Goal: Communication & Community: Answer question/provide support

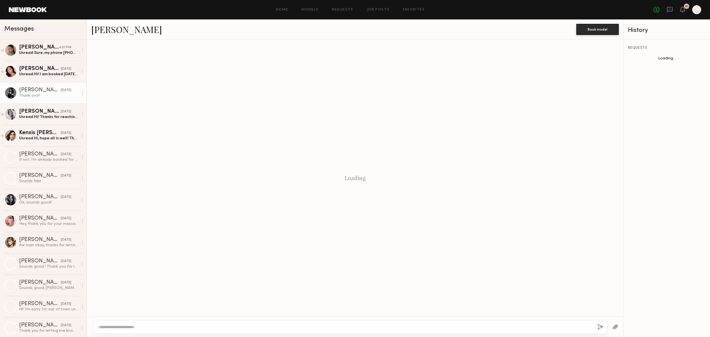
scroll to position [476, 0]
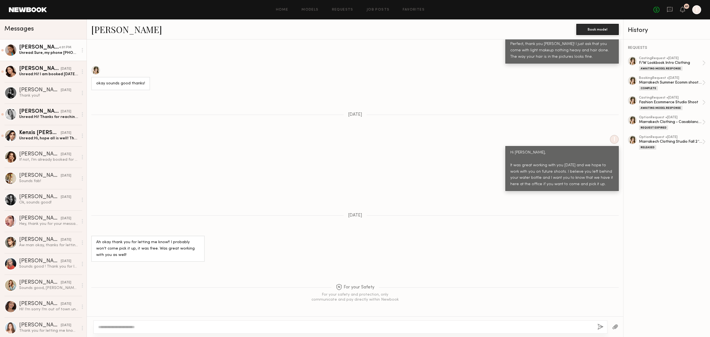
click at [47, 51] on div "Unread: Sure, my phone 424 470 9119" at bounding box center [48, 52] width 59 height 5
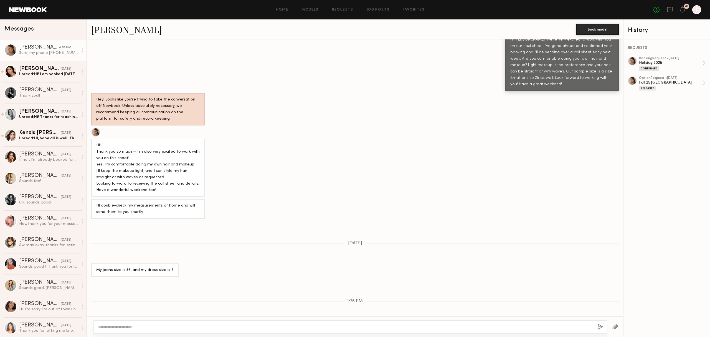
scroll to position [600, 0]
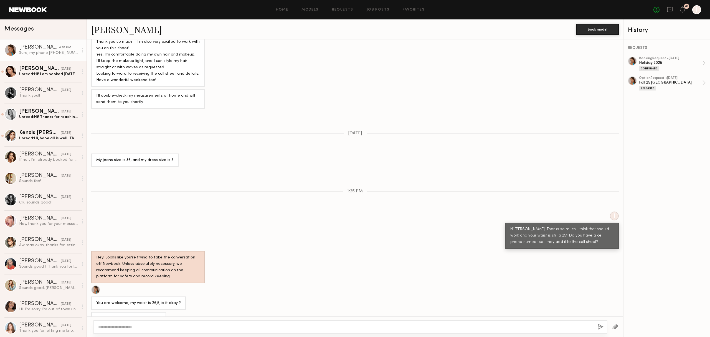
click at [163, 312] on div "Sure, my phone [PHONE_NUMBER]" at bounding box center [355, 318] width 537 height 13
click at [166, 285] on div "You are welcome, my waist is 26,5, is it okay ?" at bounding box center [138, 297] width 95 height 24
click at [154, 323] on div at bounding box center [351, 326] width 514 height 13
click at [151, 328] on textarea at bounding box center [345, 327] width 495 height 6
click at [296, 263] on div "Hey! Looks like you’re trying to take the conversation off Newbook. Unless abso…" at bounding box center [355, 267] width 537 height 32
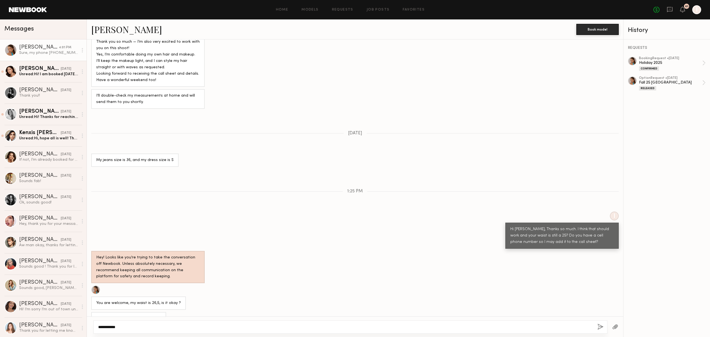
click at [155, 325] on textarea "**********" at bounding box center [345, 327] width 495 height 6
type textarea "**********"
click at [598, 327] on button "button" at bounding box center [601, 327] width 6 height 7
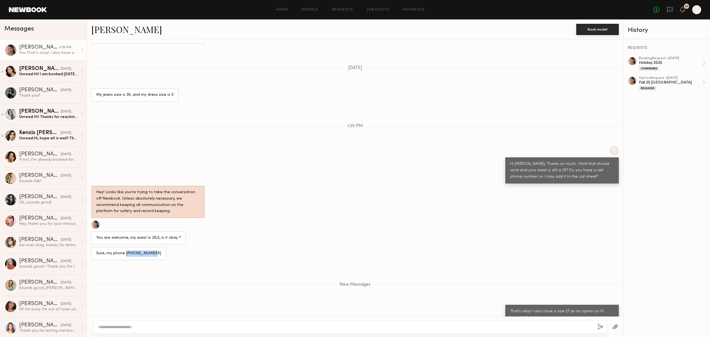
drag, startPoint x: 125, startPoint y: 241, endPoint x: 146, endPoint y: 239, distance: 20.6
click at [146, 250] on div "Sure, my phone [PHONE_NUMBER]" at bounding box center [128, 253] width 65 height 6
copy div "424 470 9119"
click at [29, 46] on div "[PERSON_NAME]" at bounding box center [39, 48] width 40 height 6
click at [353, 198] on div "Hey! Looks like you’re trying to take the conversation off Newbook. Unless abso…" at bounding box center [355, 202] width 537 height 32
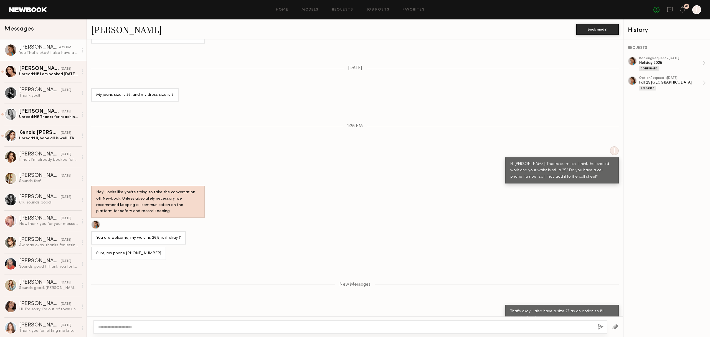
click at [340, 198] on div "Hey! Looks like you’re trying to take the conversation off Newbook. Unless abso…" at bounding box center [355, 202] width 537 height 32
click at [177, 100] on div "Loading I Hi there, I wanted to check in and see if you got our option request …" at bounding box center [355, 177] width 537 height 277
click at [213, 231] on div "You are welcome, my waist is 26,5, is it okay ?" at bounding box center [355, 232] width 537 height 24
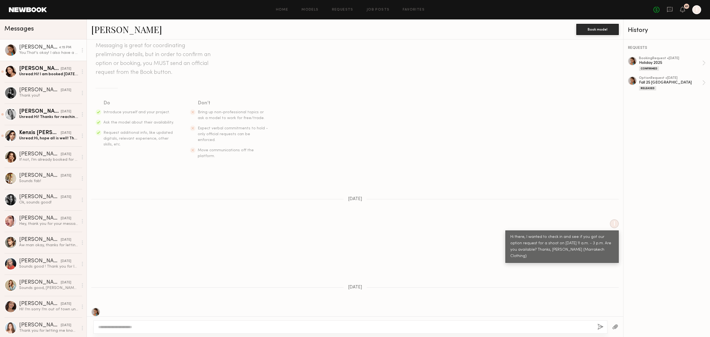
scroll to position [74, 0]
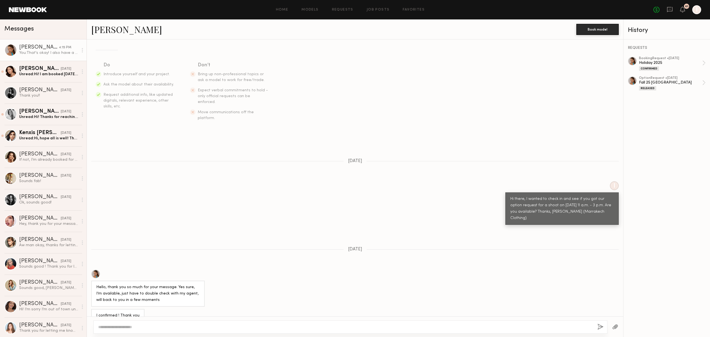
click at [107, 28] on link "[PERSON_NAME]" at bounding box center [126, 29] width 71 height 12
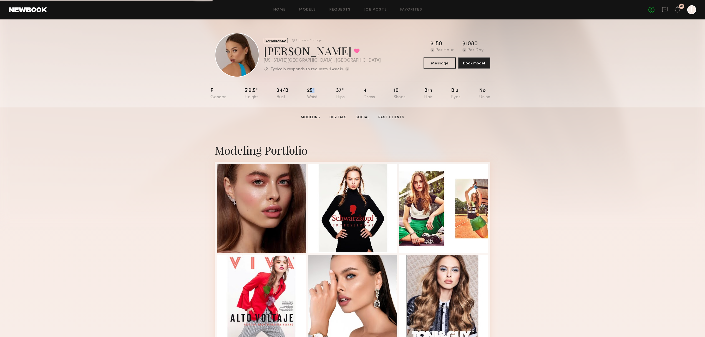
drag, startPoint x: 308, startPoint y: 89, endPoint x: 312, endPoint y: 96, distance: 8.2
click at [312, 96] on nb-model-profile-props "F 5'9.5" 34/b 25" 37" 4 10 Brn Blu No" at bounding box center [352, 95] width 284 height 26
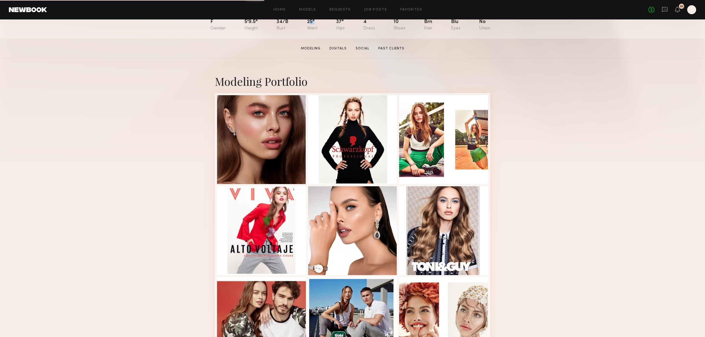
scroll to position [74, 0]
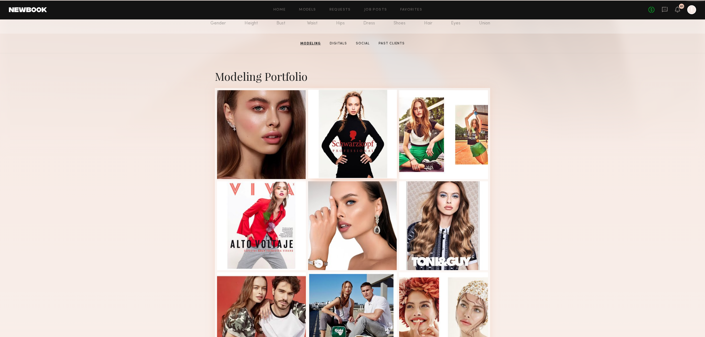
click at [359, 167] on div at bounding box center [352, 134] width 89 height 89
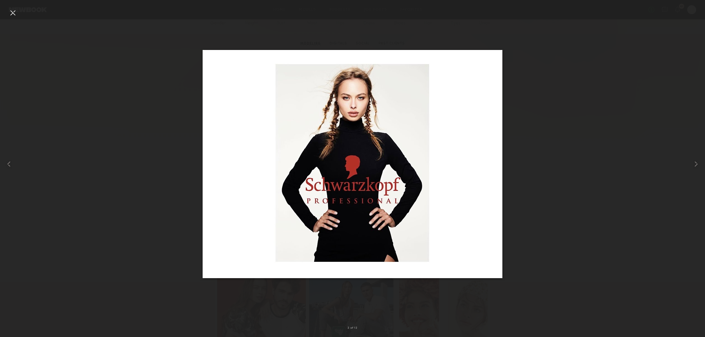
click at [589, 159] on div at bounding box center [352, 164] width 705 height 310
click at [16, 12] on div at bounding box center [12, 12] width 9 height 9
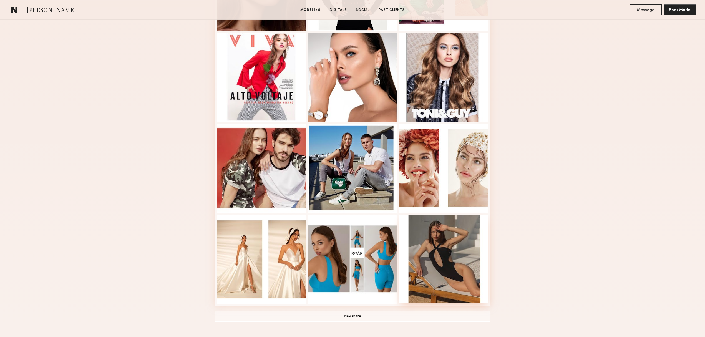
click at [453, 250] on div at bounding box center [443, 258] width 89 height 89
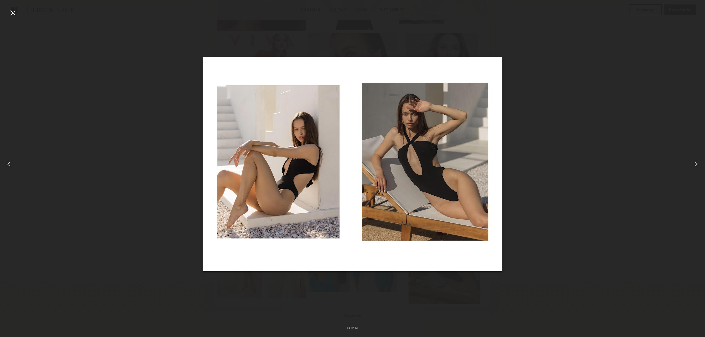
click at [21, 16] on div at bounding box center [14, 164] width 28 height 310
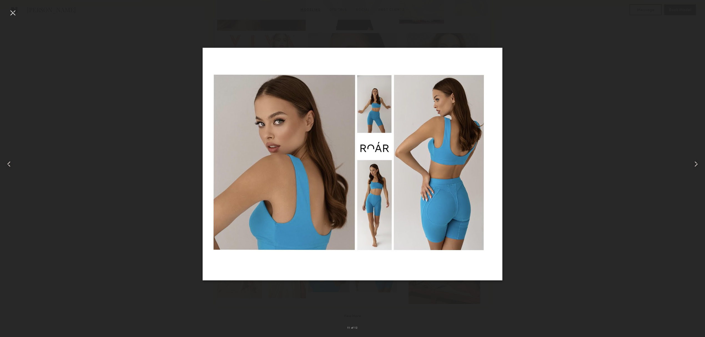
click at [20, 14] on div at bounding box center [14, 164] width 28 height 310
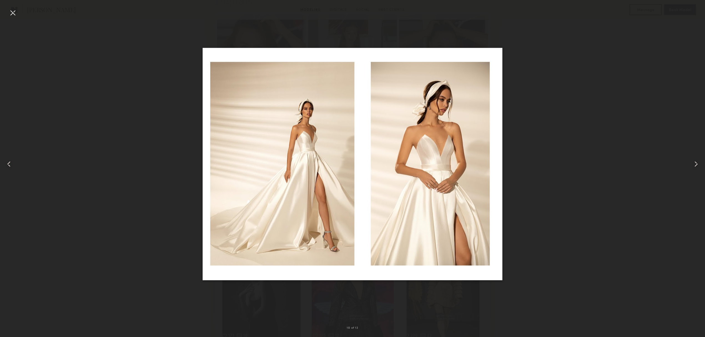
scroll to position [592, 0]
click at [15, 11] on div at bounding box center [12, 12] width 9 height 9
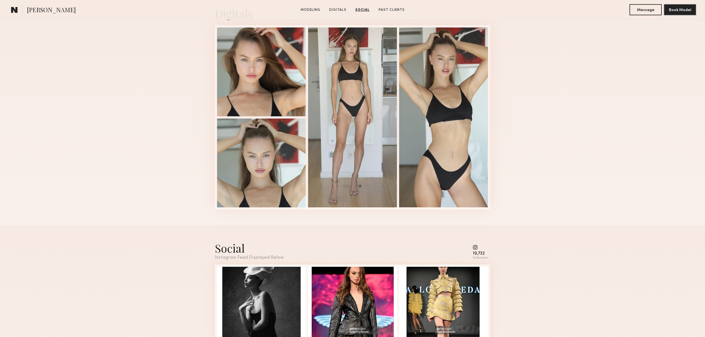
scroll to position [518, 0]
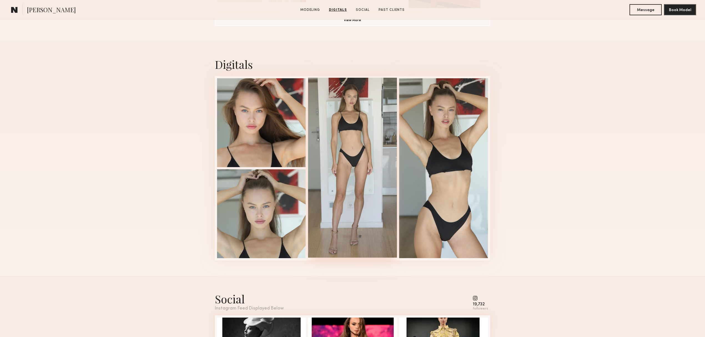
click at [342, 162] on div at bounding box center [352, 168] width 89 height 180
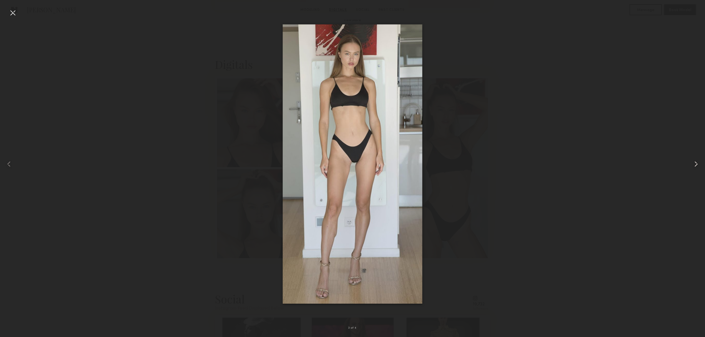
click at [696, 164] on common-icon at bounding box center [696, 164] width 9 height 9
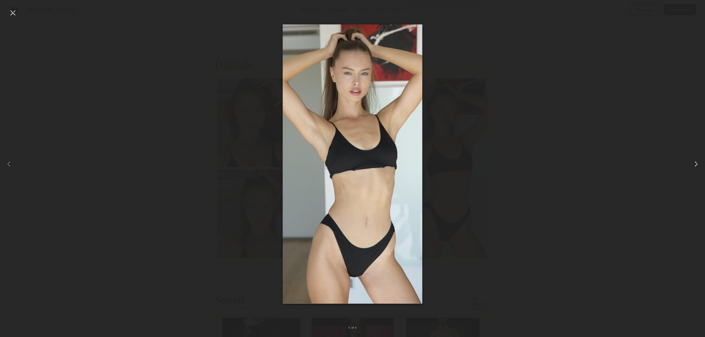
click at [696, 164] on common-icon at bounding box center [696, 164] width 9 height 9
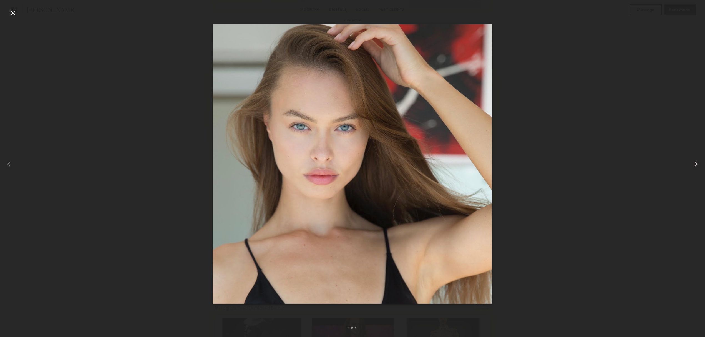
click at [696, 164] on common-icon at bounding box center [696, 164] width 9 height 9
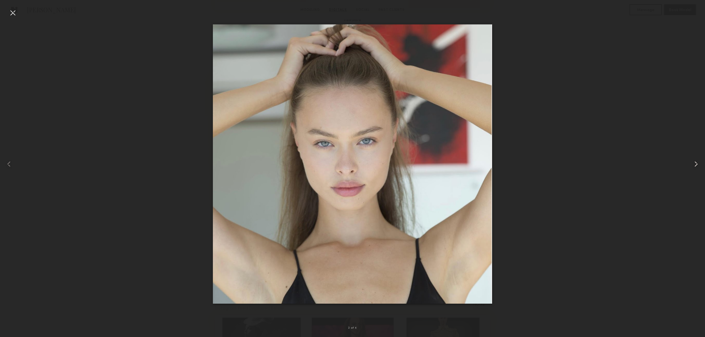
click at [696, 164] on common-icon at bounding box center [696, 164] width 9 height 9
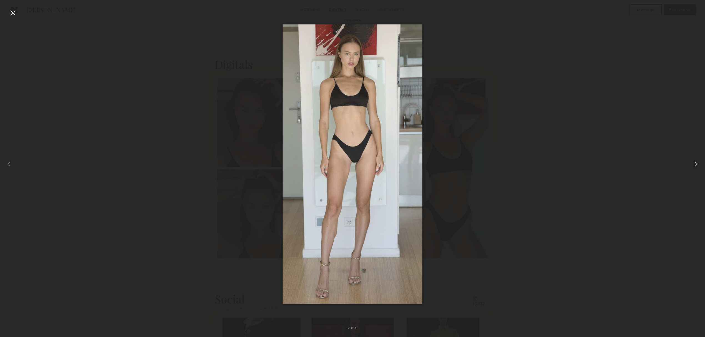
click at [697, 164] on common-icon at bounding box center [696, 164] width 9 height 9
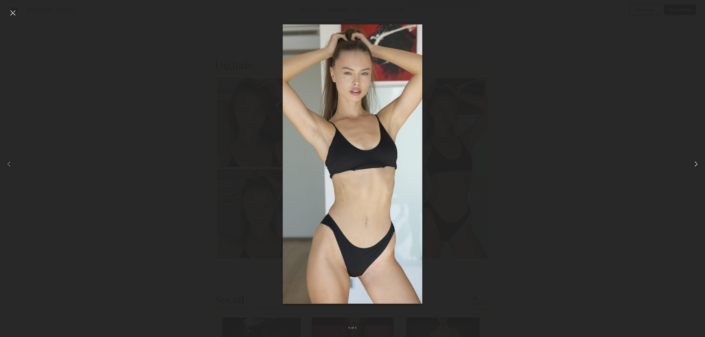
click at [697, 164] on common-icon at bounding box center [696, 164] width 9 height 9
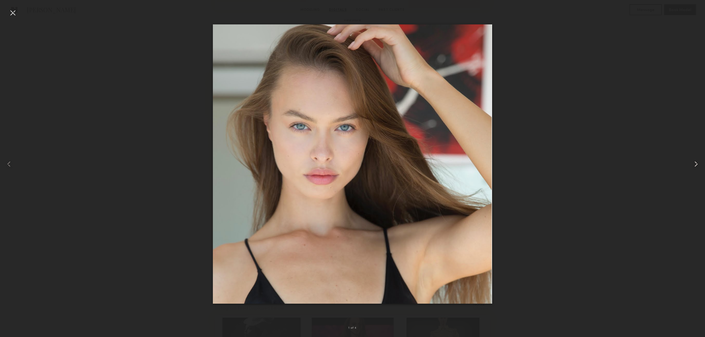
click at [697, 164] on common-icon at bounding box center [696, 164] width 9 height 9
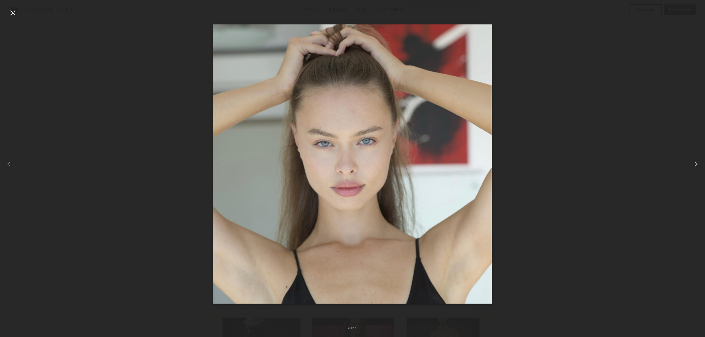
click at [697, 164] on common-icon at bounding box center [696, 164] width 9 height 9
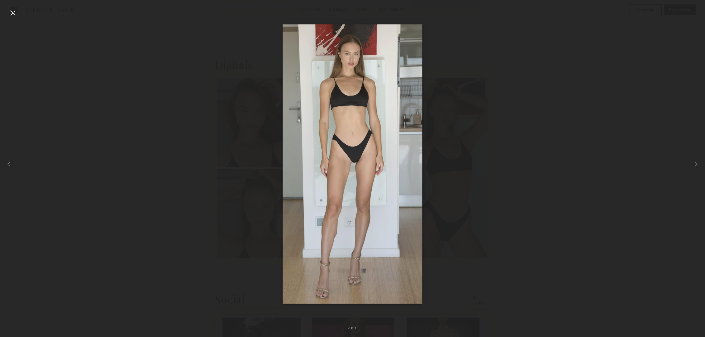
click at [15, 14] on div at bounding box center [12, 12] width 9 height 9
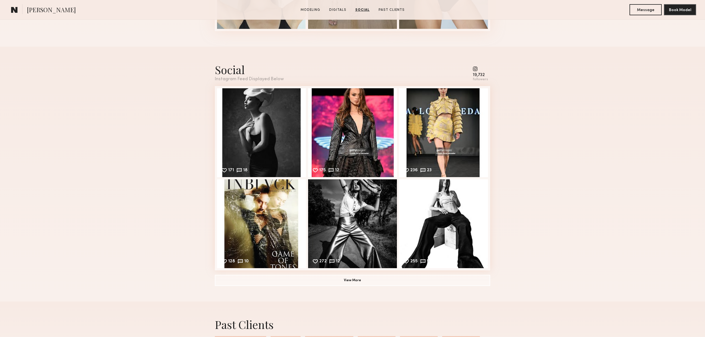
scroll to position [666, 0]
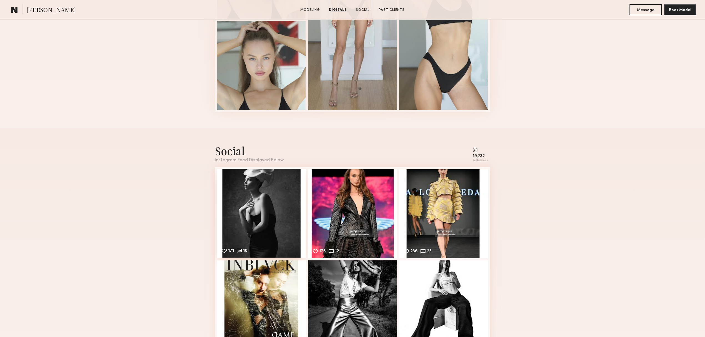
click at [253, 210] on div "171 18 Likes & comments displayed to show model’s engagement" at bounding box center [261, 213] width 89 height 89
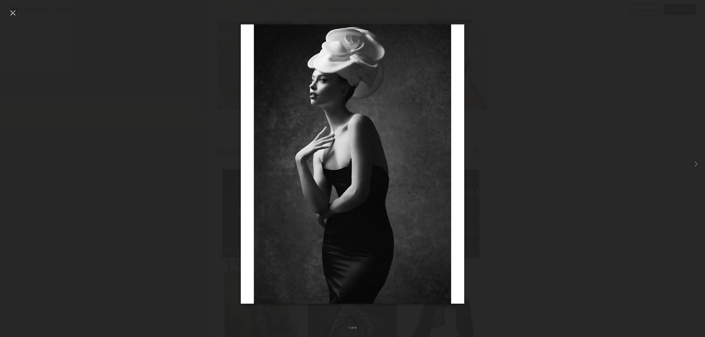
click at [14, 13] on div at bounding box center [12, 12] width 9 height 9
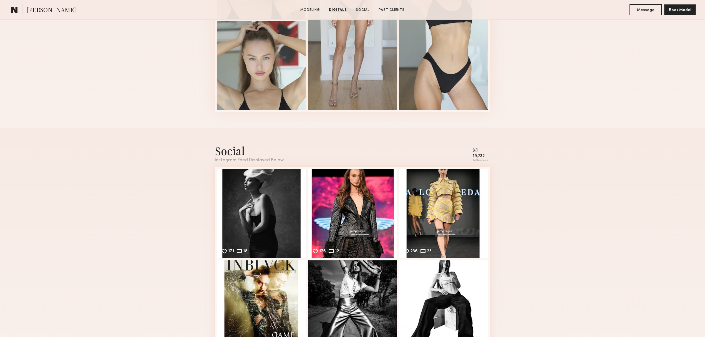
click at [479, 158] on div "19,732" at bounding box center [480, 156] width 15 height 4
click at [476, 150] on common-icon at bounding box center [480, 149] width 15 height 5
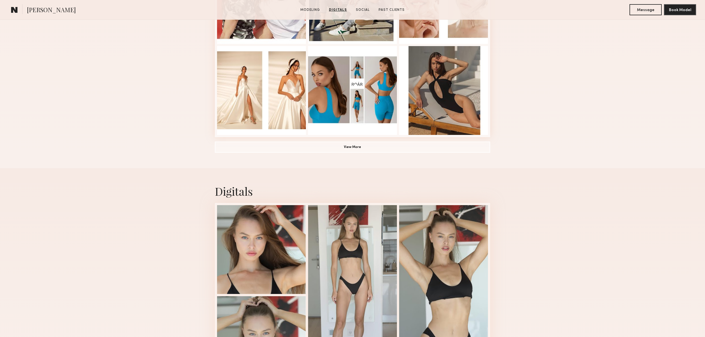
scroll to position [0, 0]
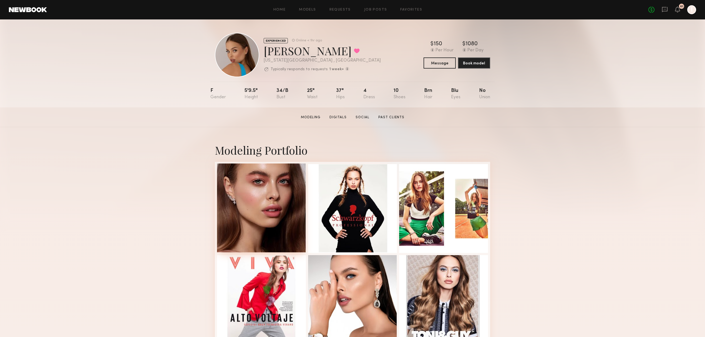
click at [296, 195] on div at bounding box center [261, 207] width 89 height 89
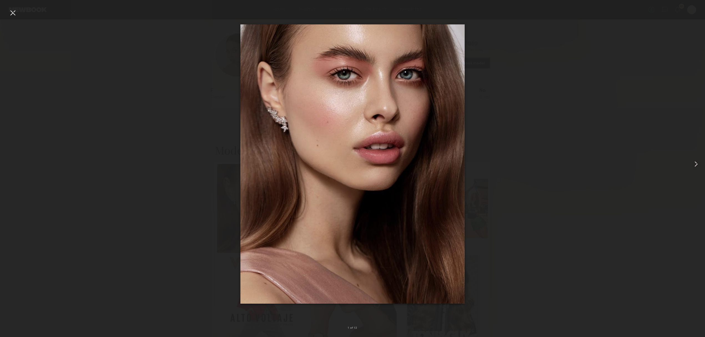
click at [17, 15] on div at bounding box center [12, 12] width 9 height 9
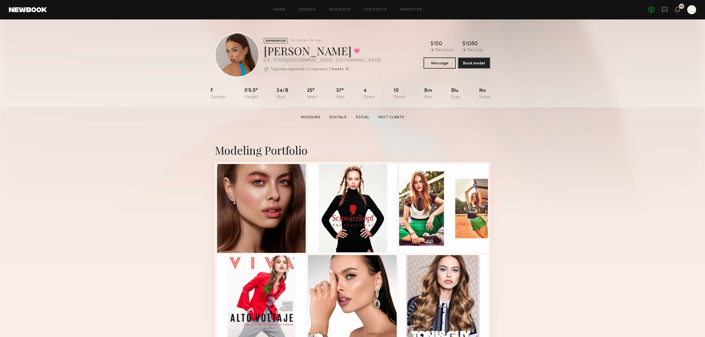
click at [539, 127] on section "Sofi G. Modeling Digitals Social Past Clients Message Book Model" at bounding box center [352, 117] width 705 height 20
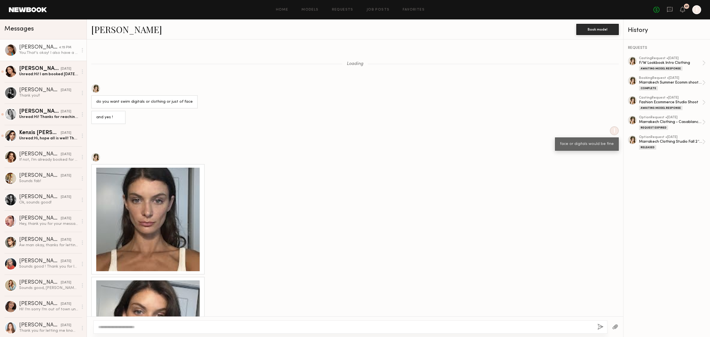
click at [52, 55] on div "You: That's okay! I also have a size 27 as an option so I'll bring both just in…" at bounding box center [48, 52] width 59 height 5
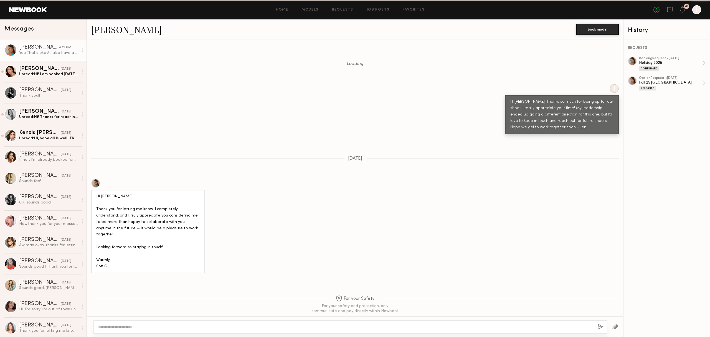
scroll to position [485, 0]
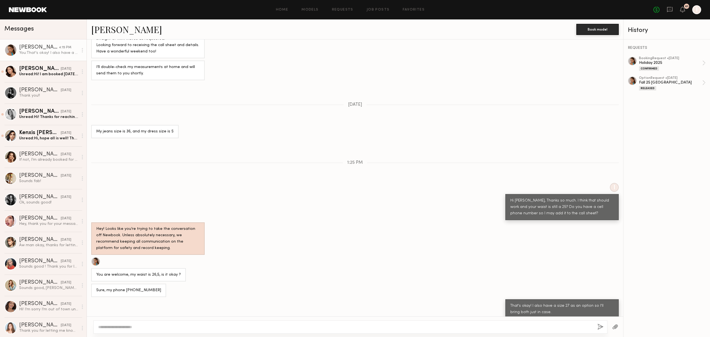
click at [125, 319] on div at bounding box center [355, 326] width 537 height 21
click at [619, 326] on div at bounding box center [616, 327] width 16 height 14
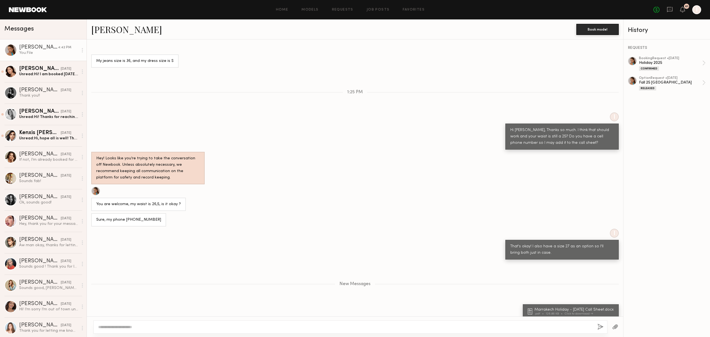
click at [125, 324] on div at bounding box center [351, 326] width 514 height 13
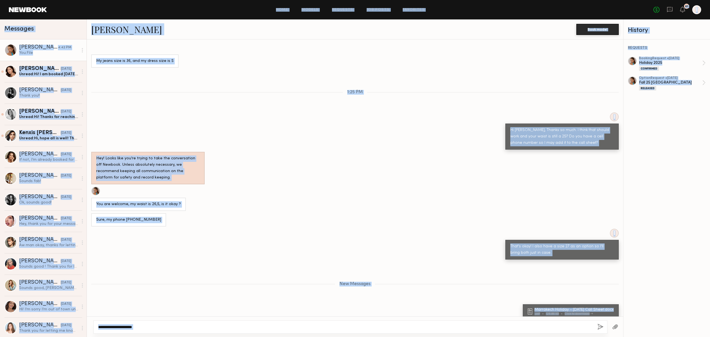
click at [168, 328] on textarea at bounding box center [345, 327] width 495 height 6
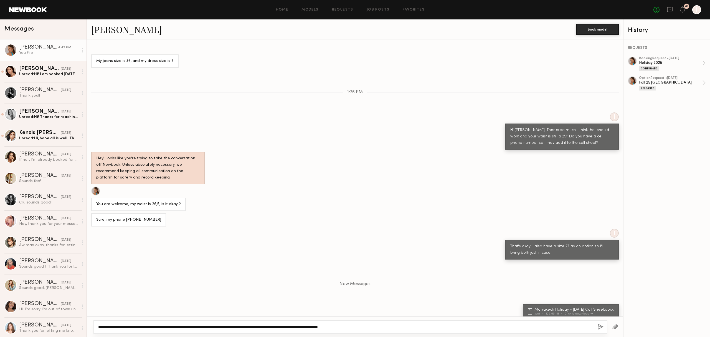
click at [249, 328] on textarea "**********" at bounding box center [345, 327] width 495 height 6
type textarea "**********"
click at [601, 325] on button "button" at bounding box center [601, 327] width 6 height 7
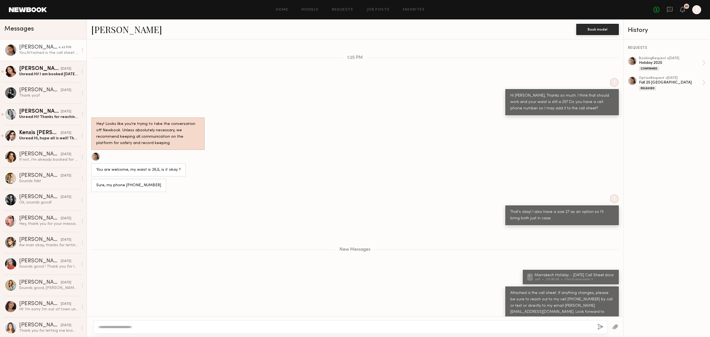
scroll to position [624, 0]
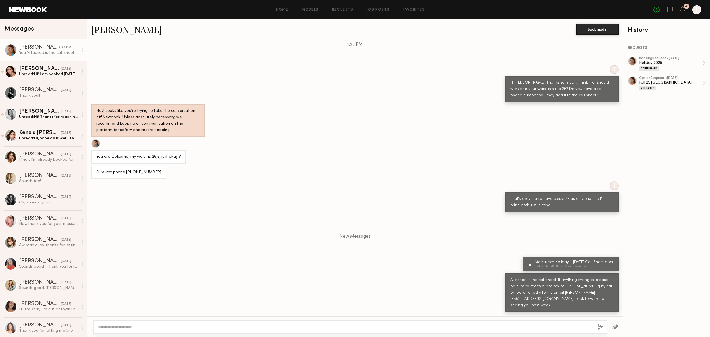
click at [264, 244] on div "Loading I Hi [PERSON_NAME], Thanks so much for being up for our shoot. I really…" at bounding box center [355, 177] width 537 height 277
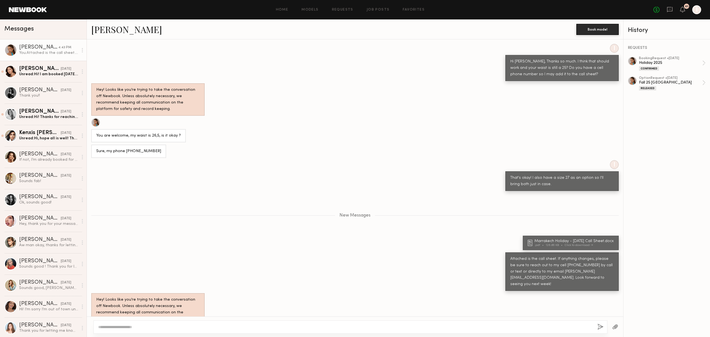
click at [250, 214] on div "New Messages" at bounding box center [355, 214] width 537 height 42
